Goal: Check status

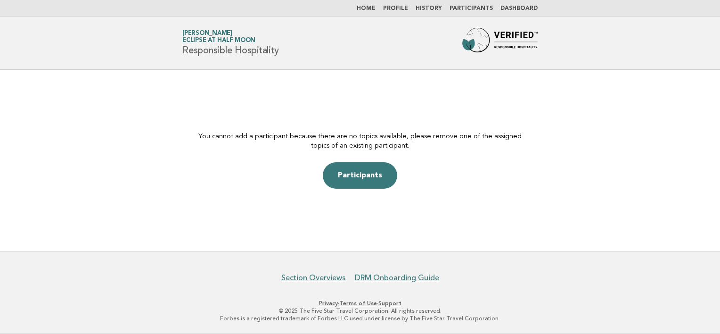
click at [511, 9] on link "Dashboard" at bounding box center [519, 9] width 37 height 6
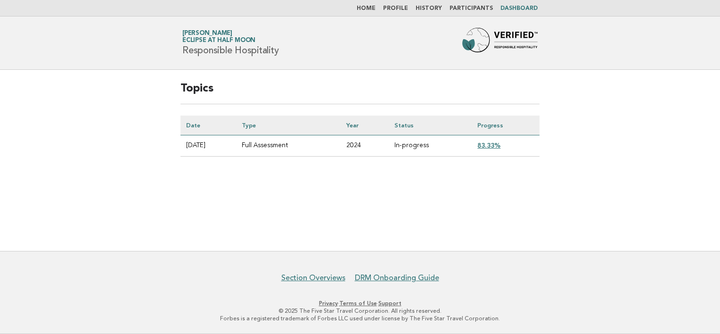
click at [499, 145] on link "83.33%" at bounding box center [488, 145] width 23 height 8
